Goal: Navigation & Orientation: Find specific page/section

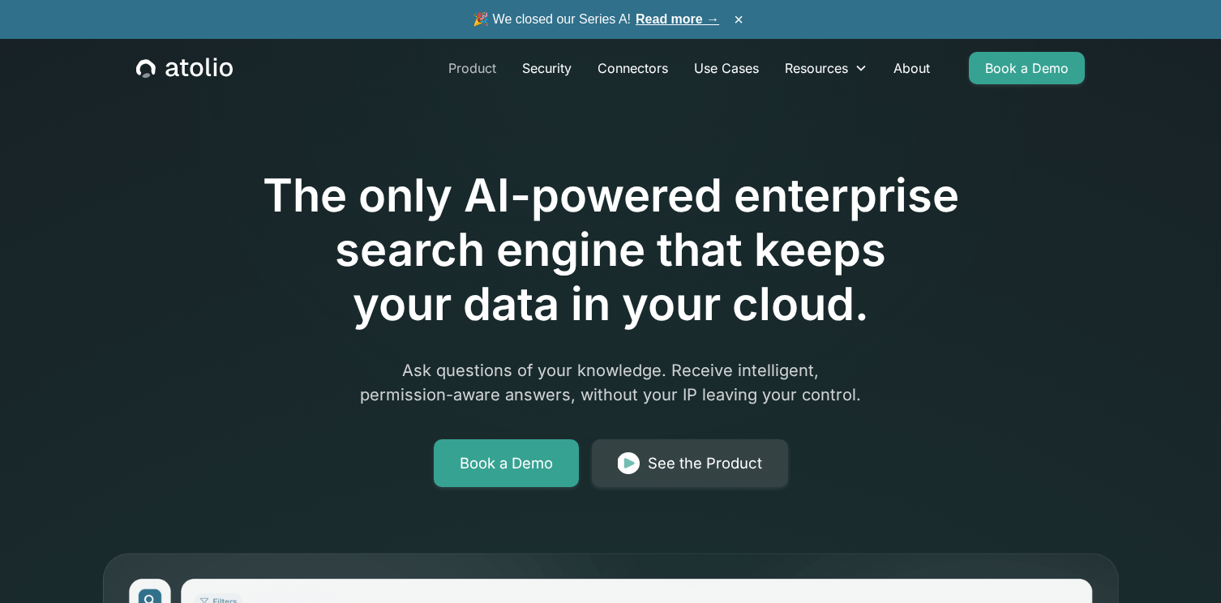
click at [470, 66] on link "Product" at bounding box center [472, 68] width 74 height 32
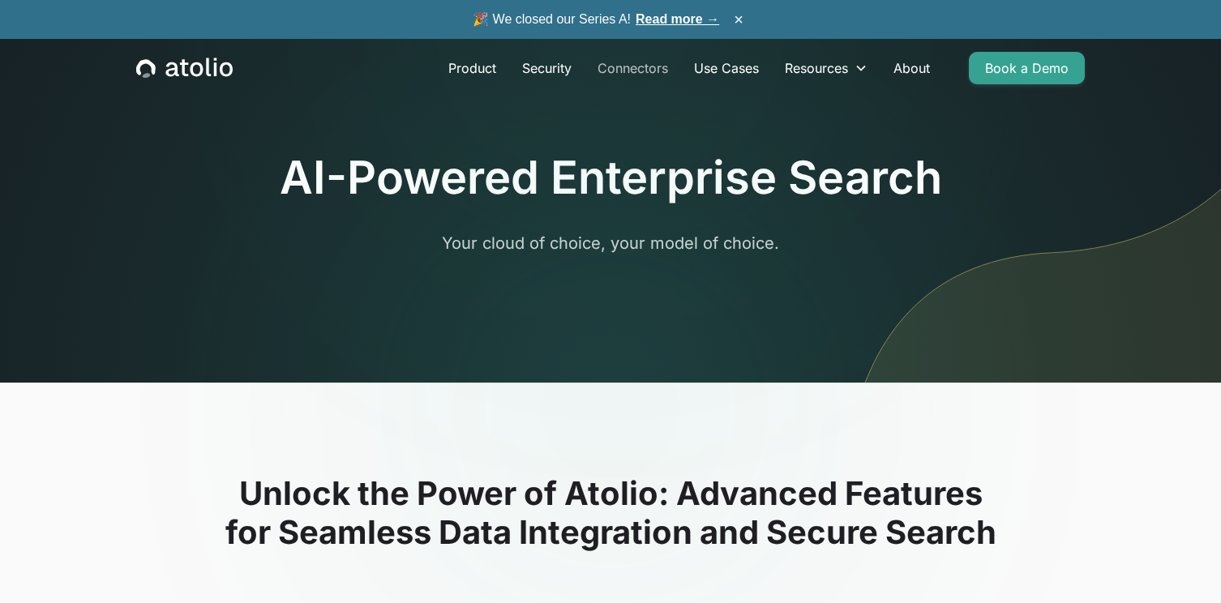
click at [644, 68] on link "Connectors" at bounding box center [632, 68] width 96 height 32
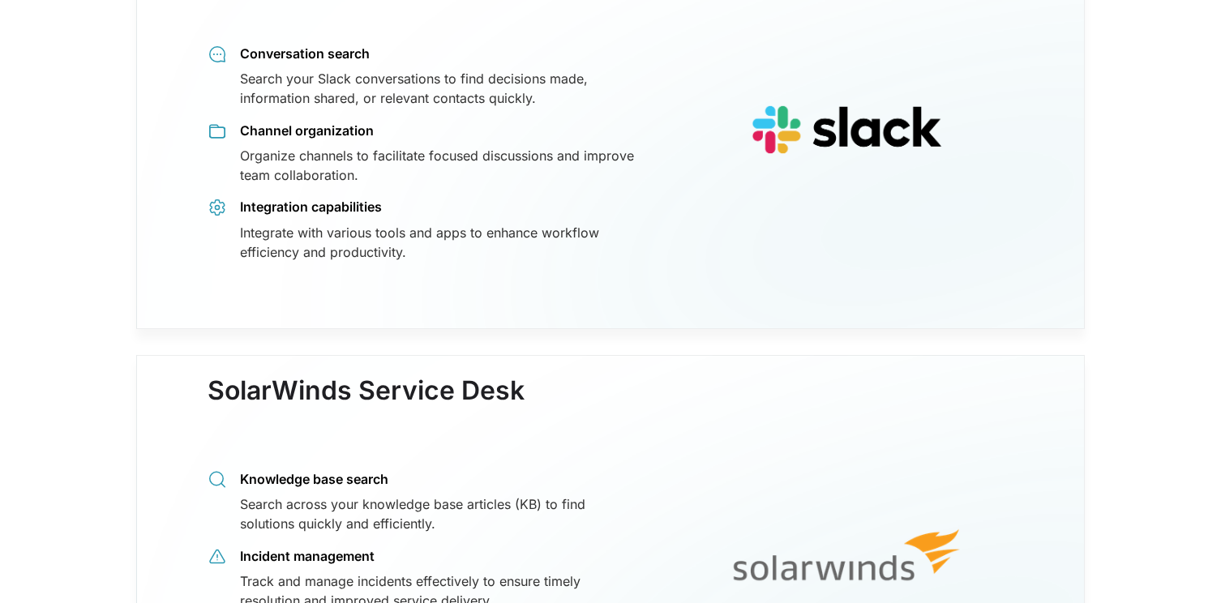
scroll to position [12978, 0]
